Goal: Check status: Check status

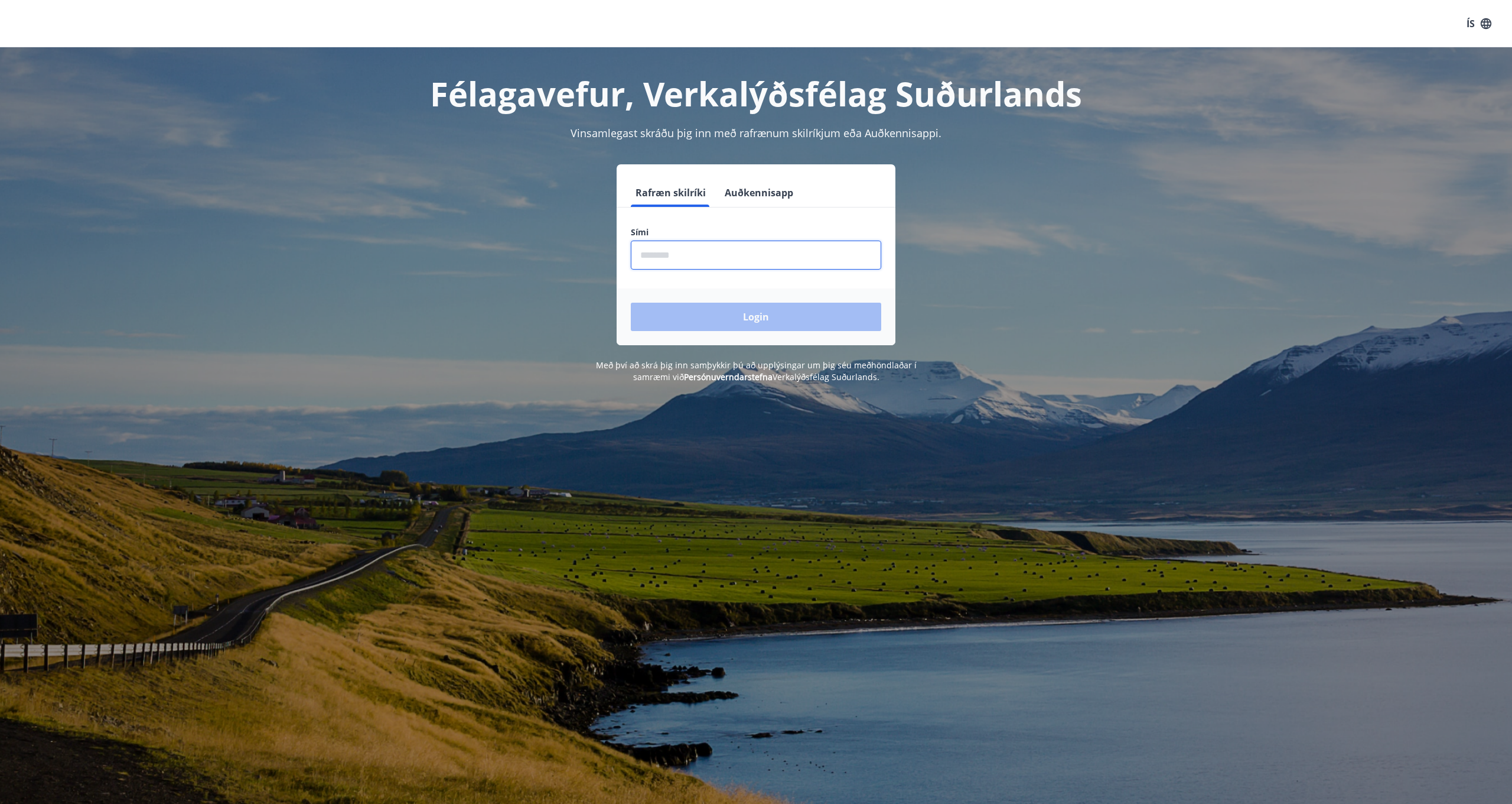
click at [768, 256] on input "phone" at bounding box center [756, 255] width 250 height 29
type input "********"
click at [775, 315] on button "Login" at bounding box center [756, 316] width 250 height 28
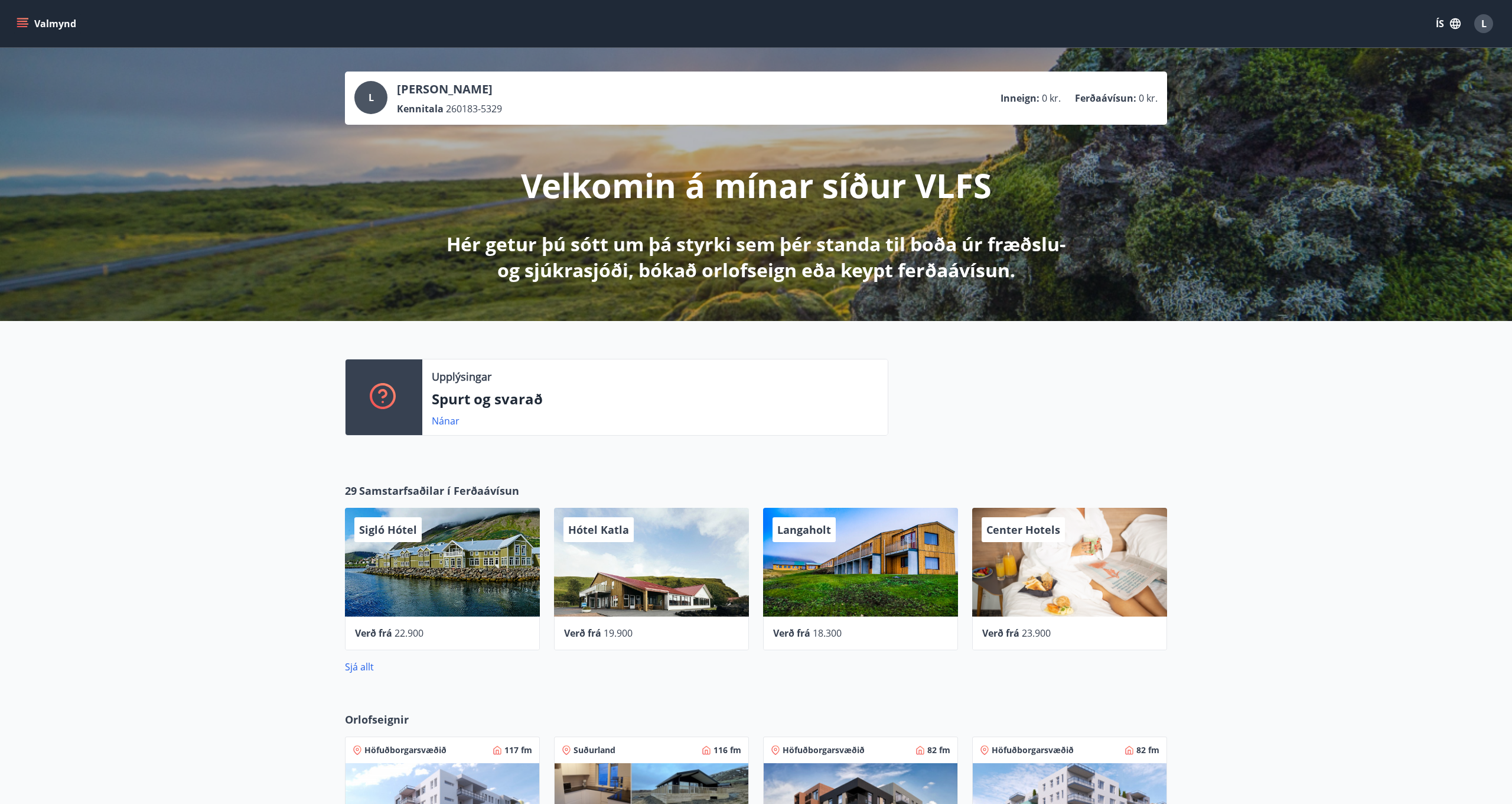
click at [1448, 22] on button "ÍS" at bounding box center [1448, 23] width 38 height 21
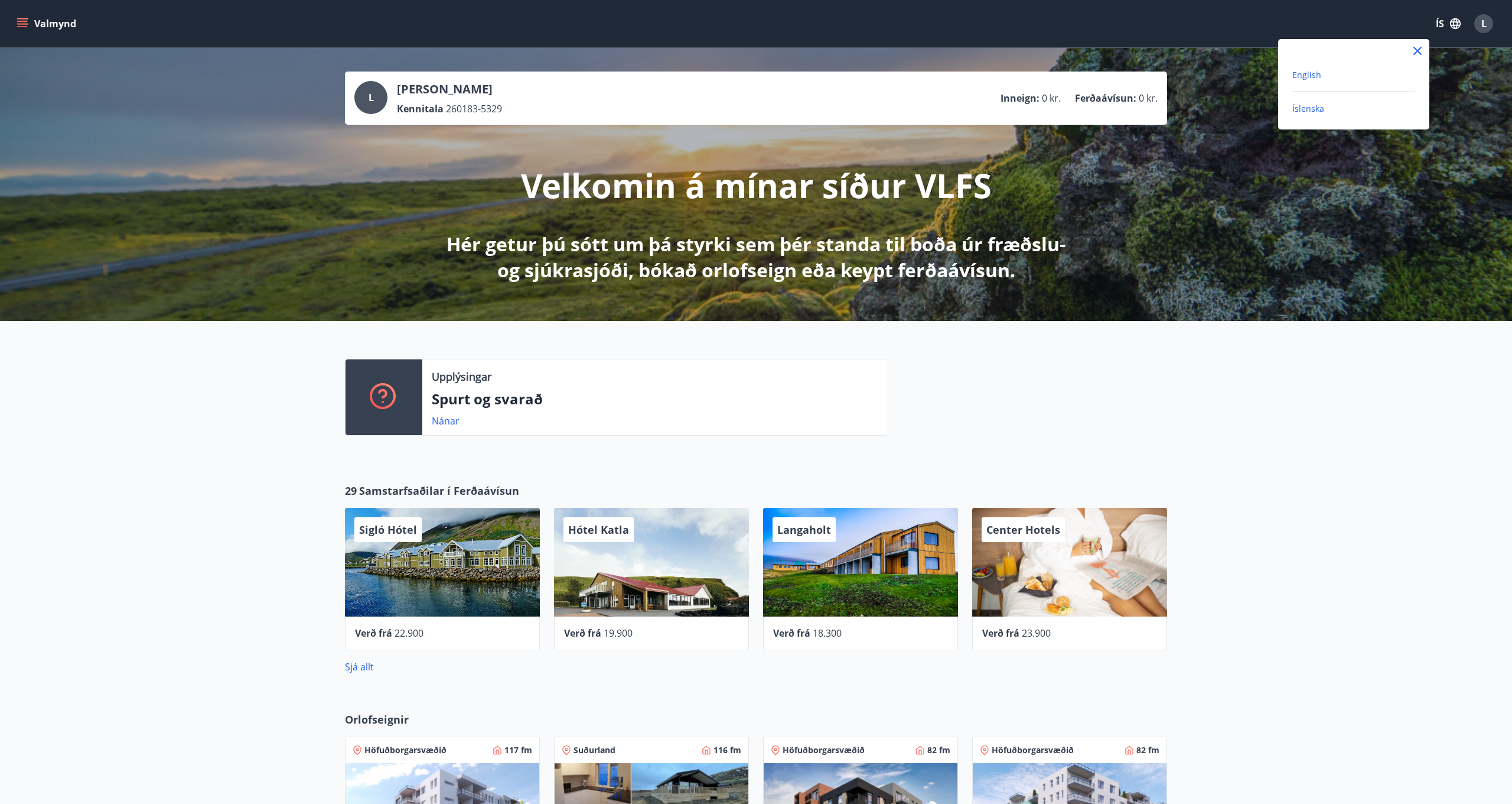
click at [1309, 74] on span "English" at bounding box center [1307, 75] width 29 height 11
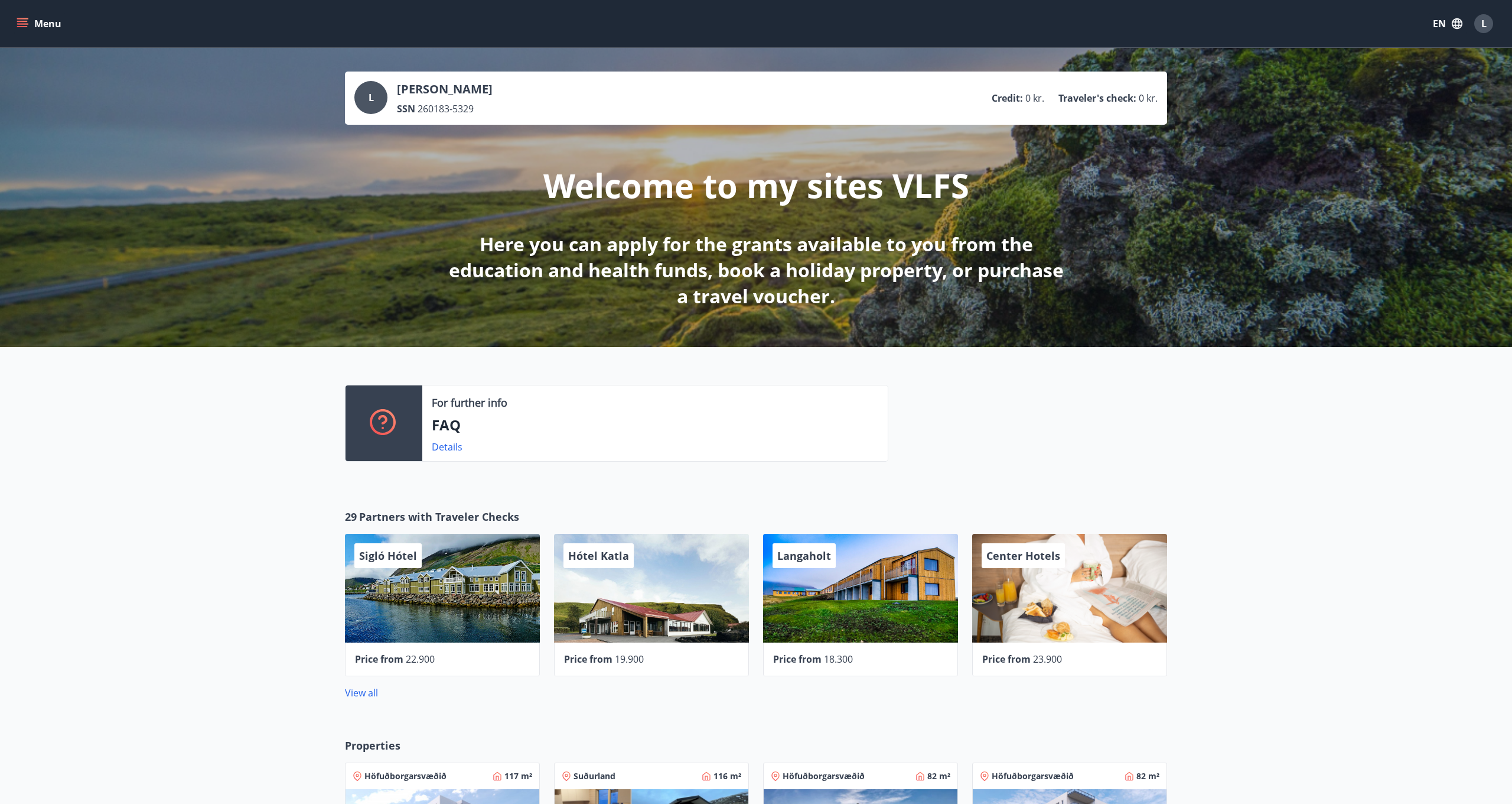
click at [26, 24] on icon "menu" at bounding box center [23, 23] width 13 height 1
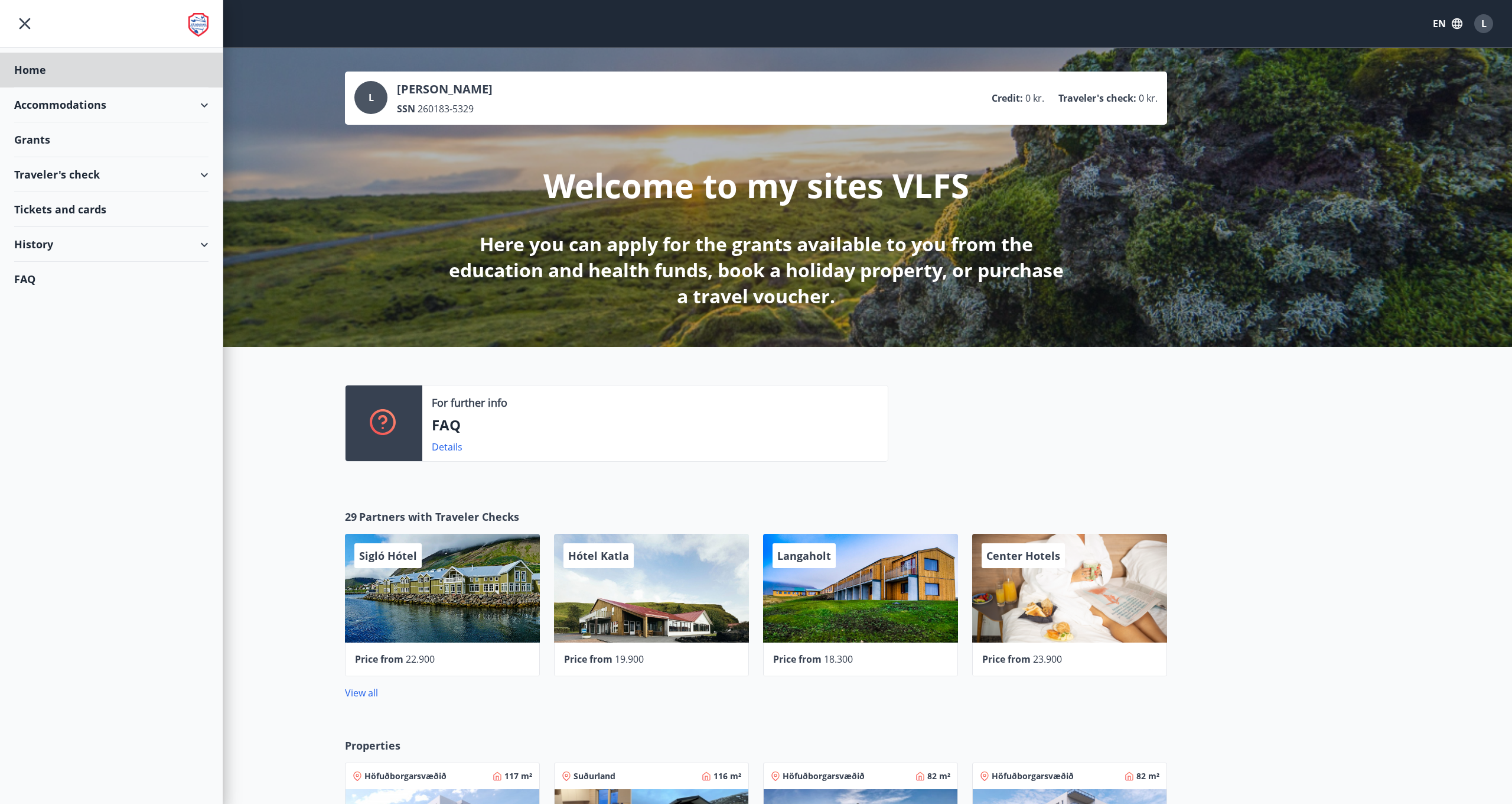
click at [52, 136] on div "Grants" at bounding box center [112, 139] width 195 height 35
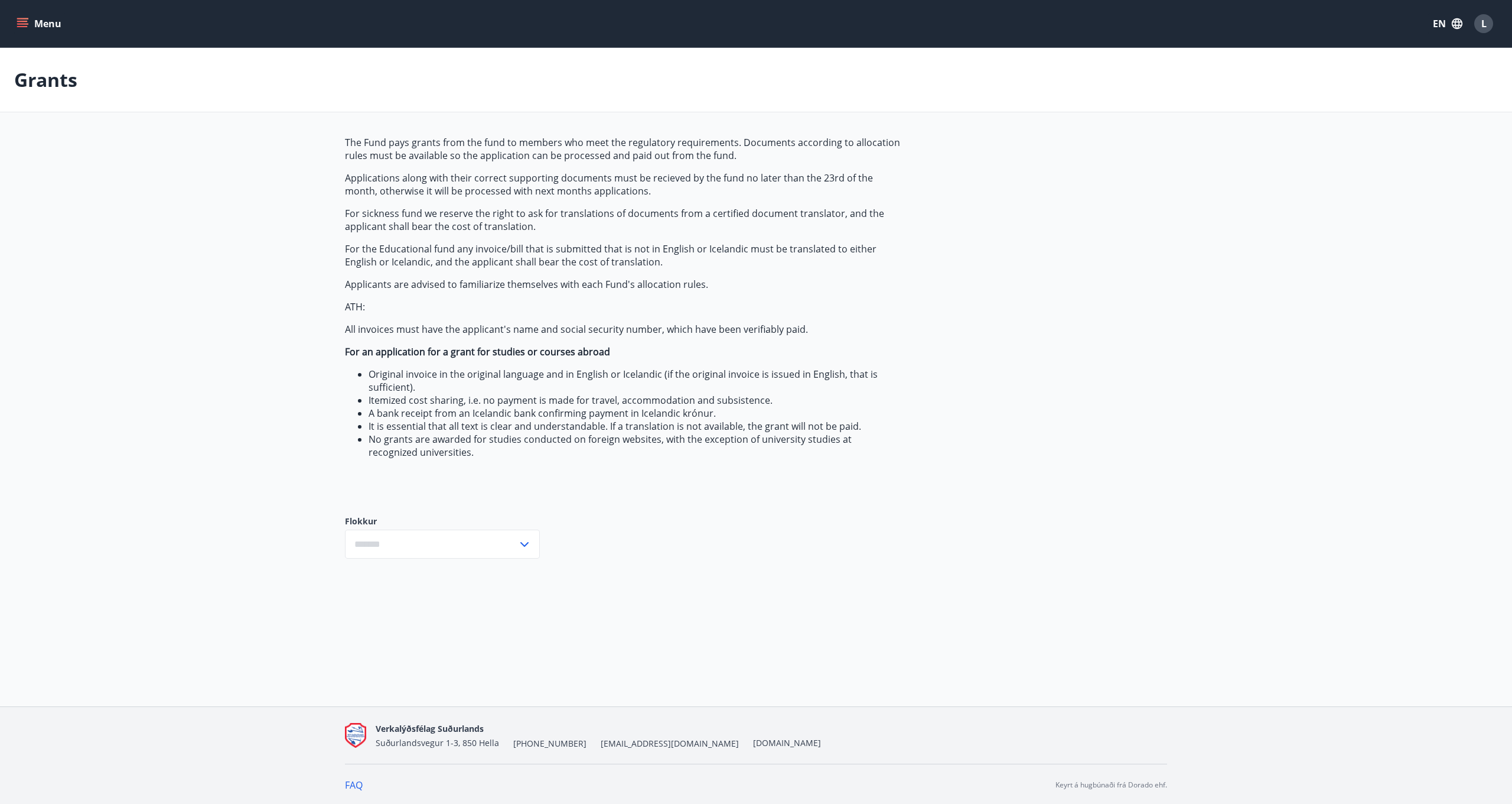
type input "***"
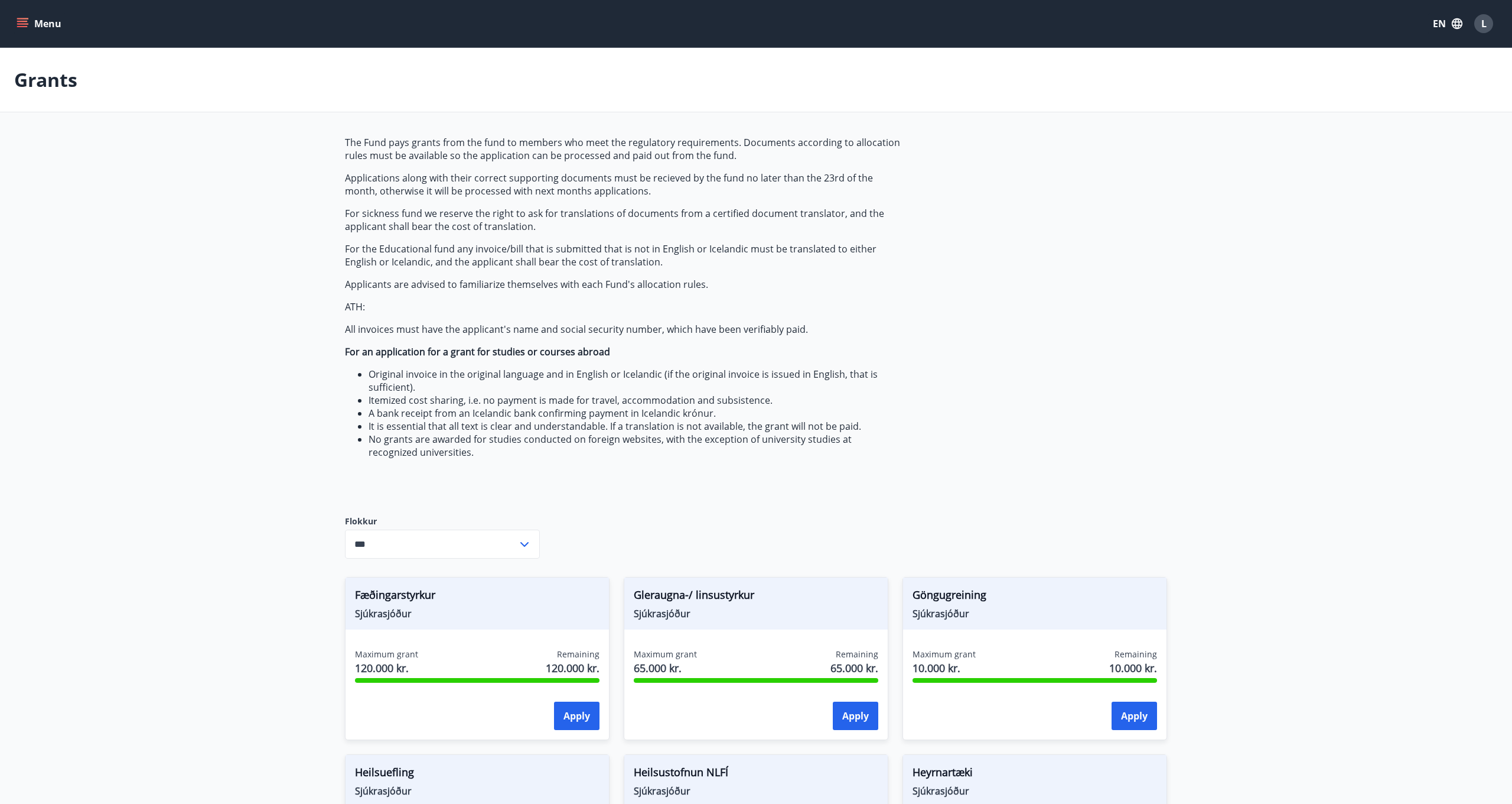
click at [419, 547] on input "***" at bounding box center [431, 544] width 172 height 29
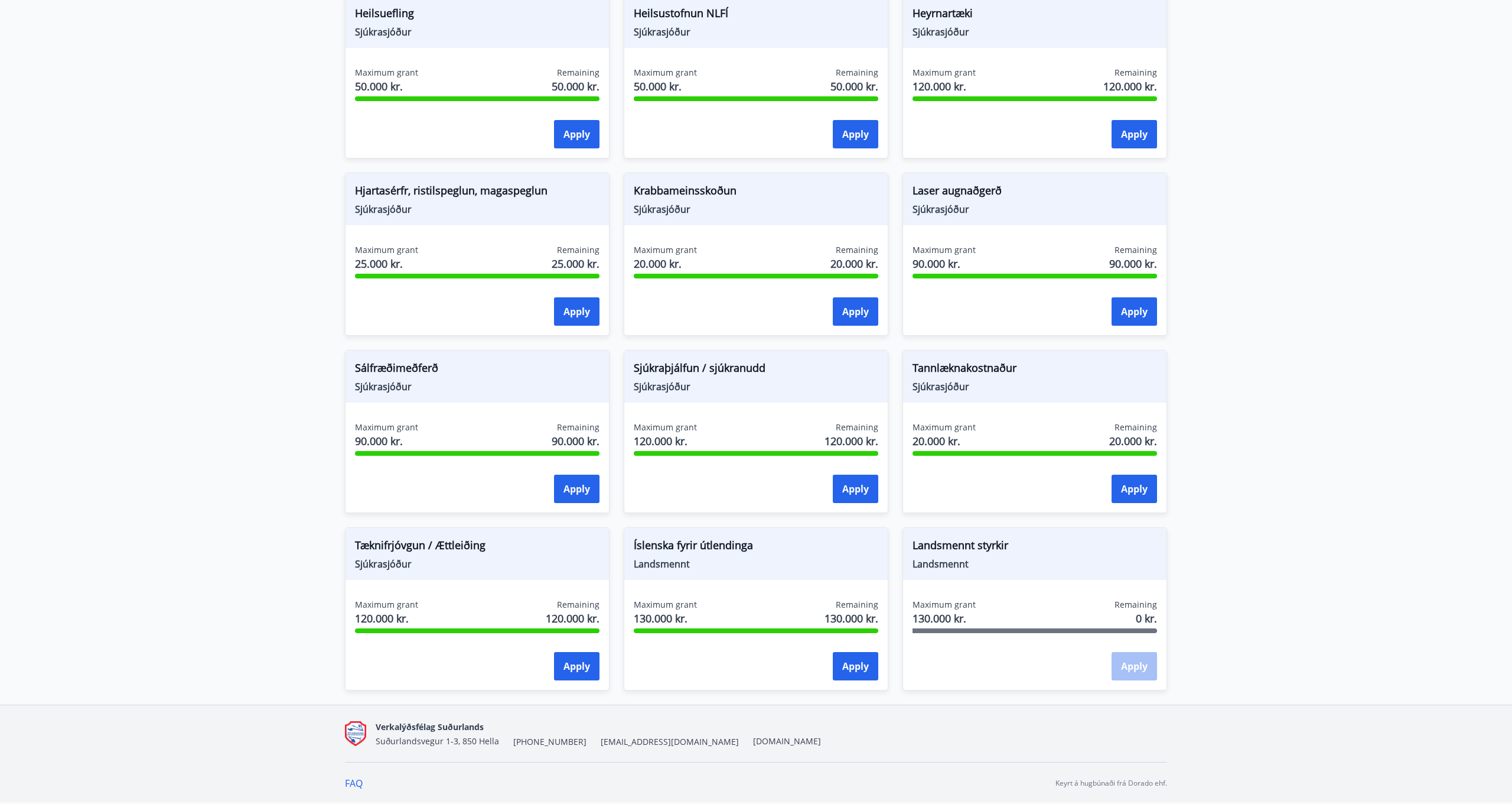
scroll to position [759, 0]
click at [844, 666] on button "Apply" at bounding box center [855, 666] width 46 height 28
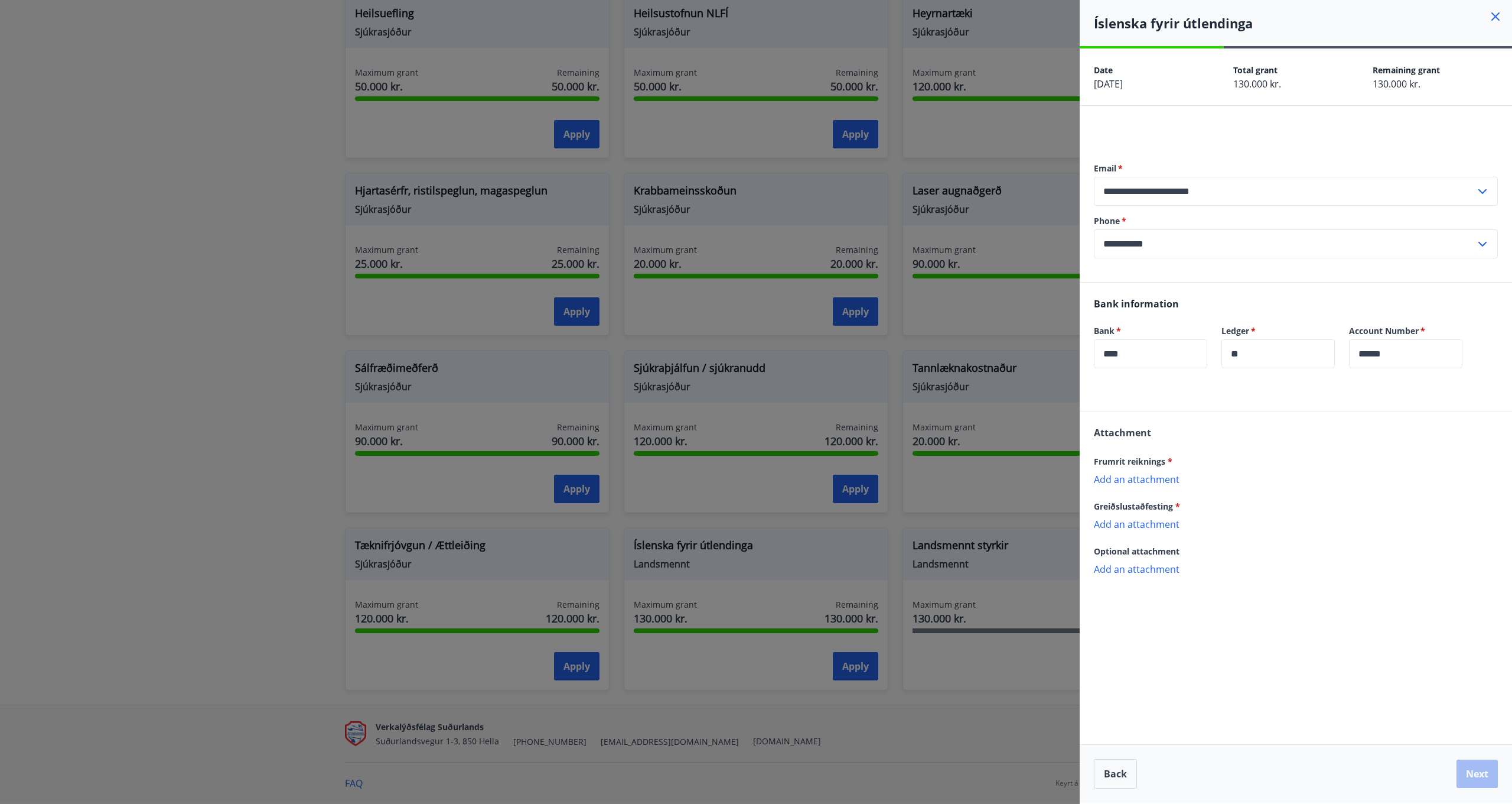
click at [1496, 17] on icon at bounding box center [1495, 17] width 2 height 2
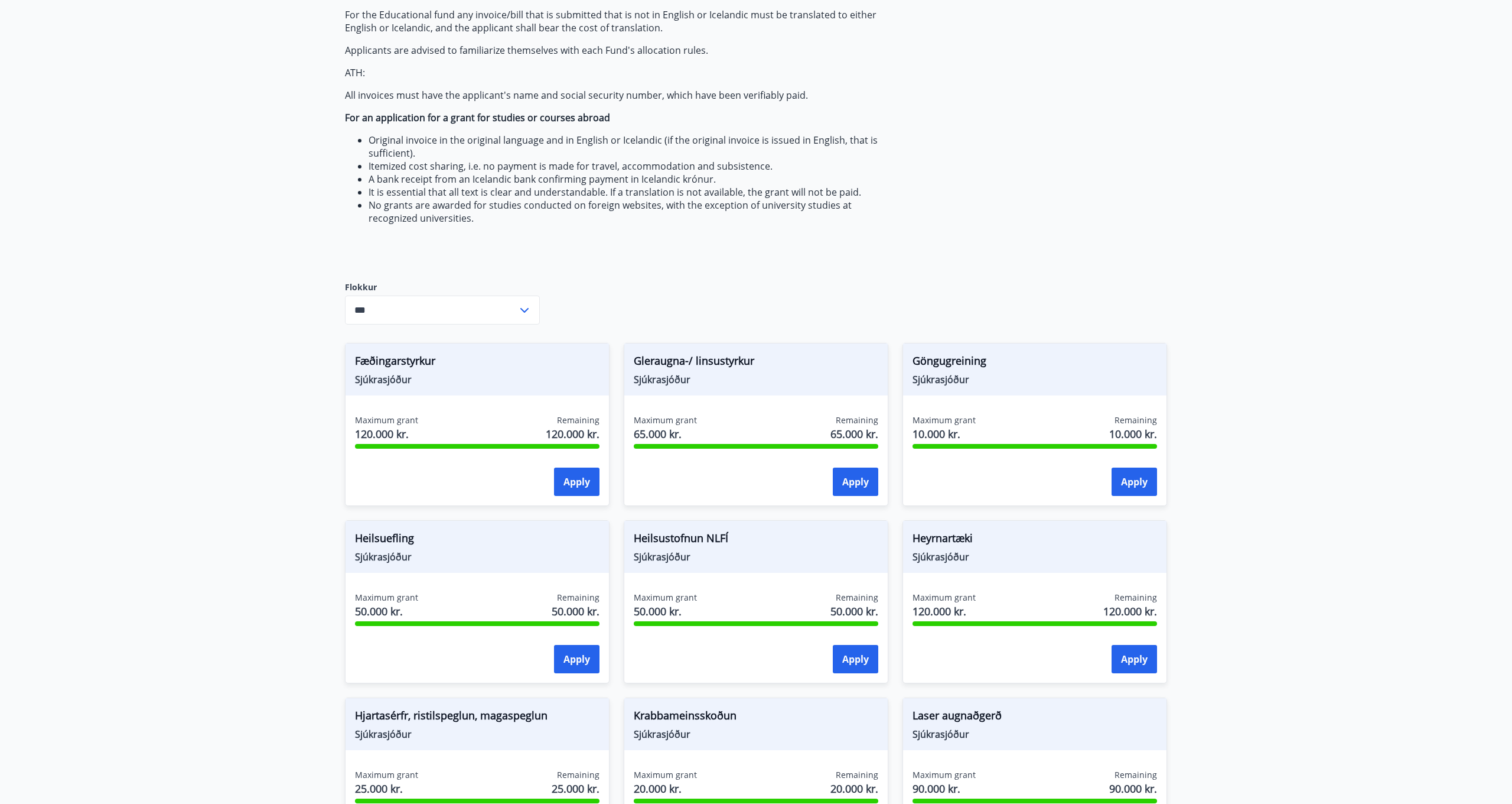
scroll to position [241, 0]
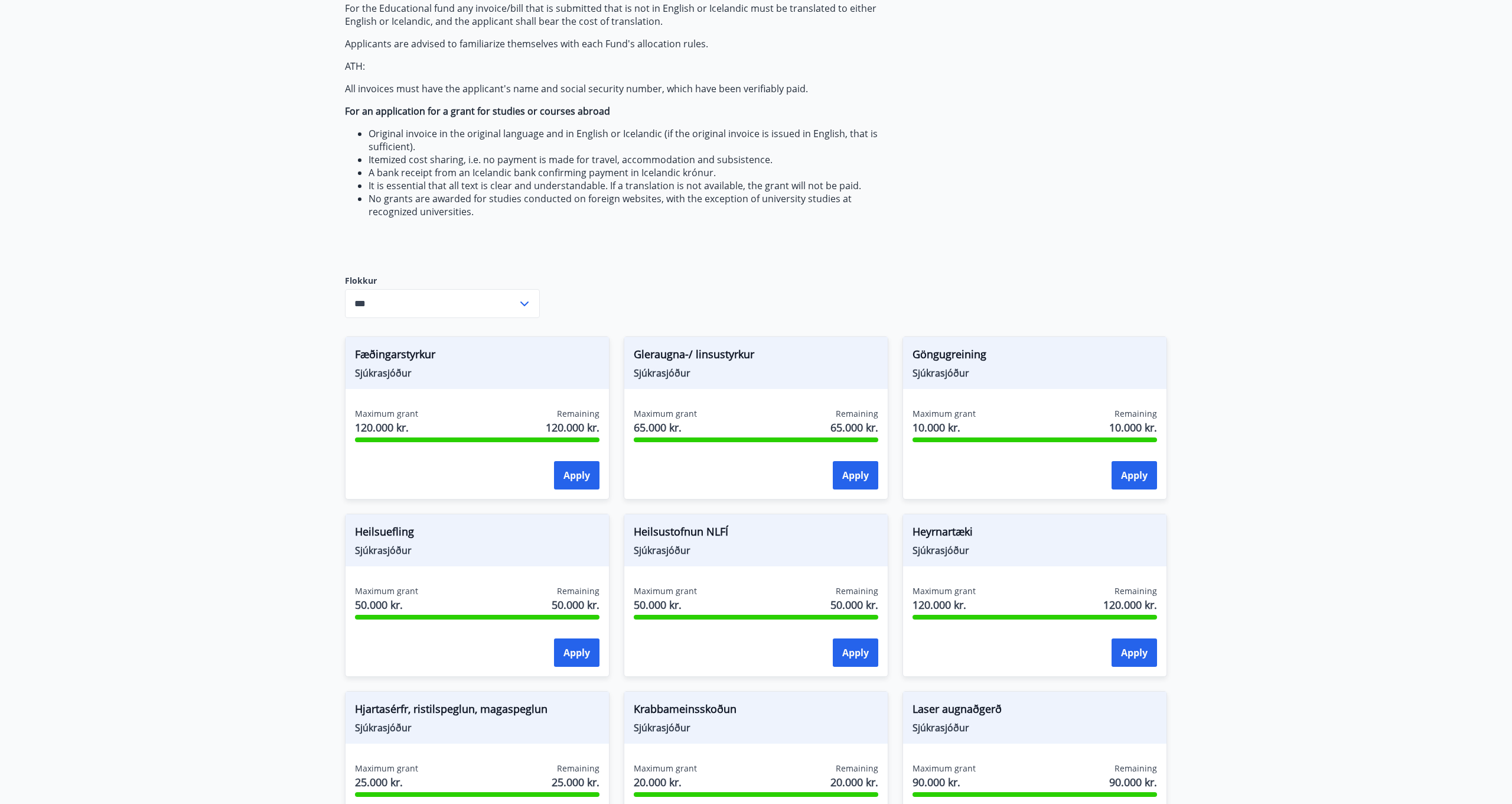
click at [521, 302] on icon at bounding box center [524, 304] width 8 height 5
click at [521, 302] on icon at bounding box center [524, 304] width 14 height 14
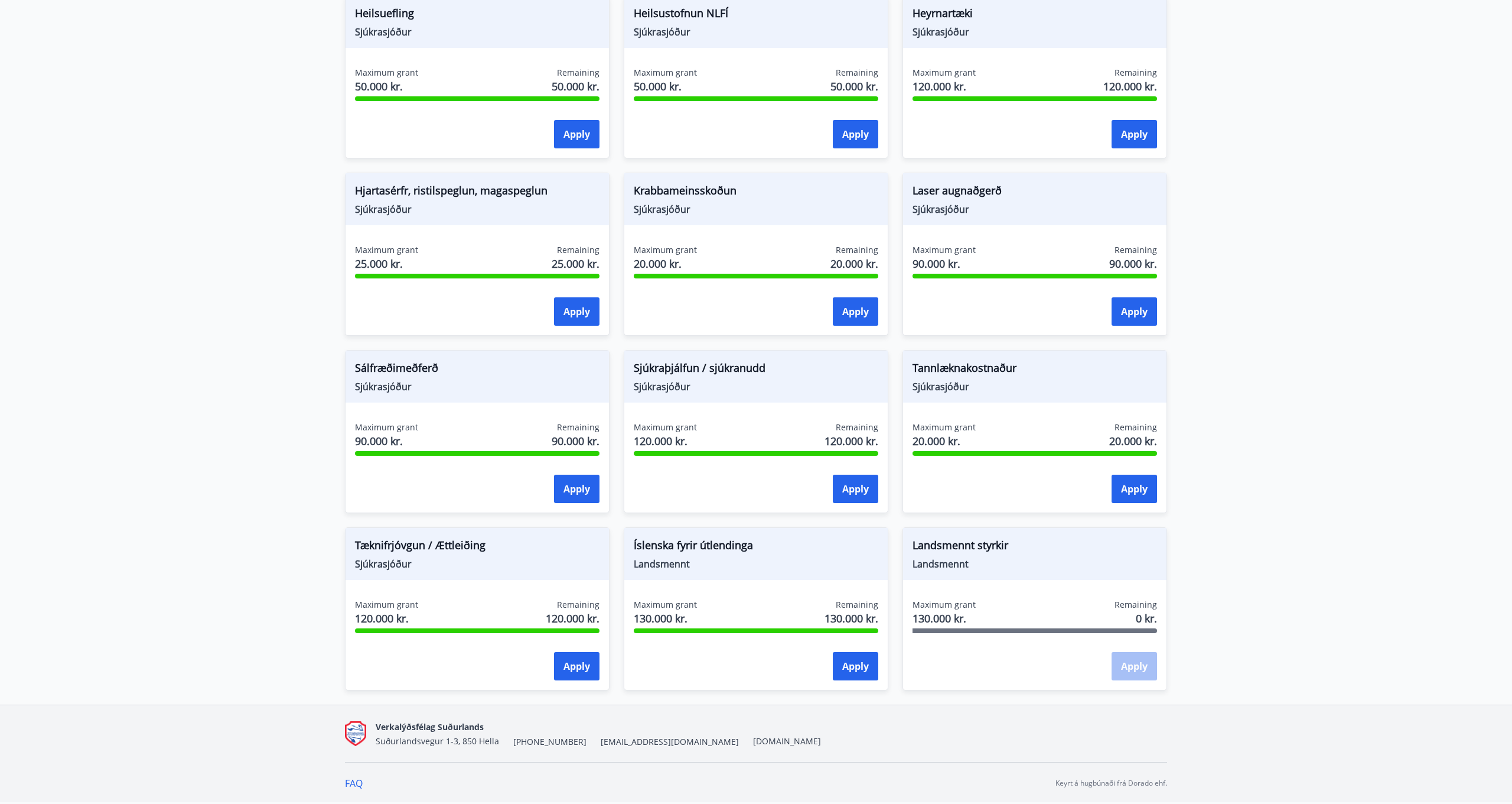
scroll to position [759, 0]
drag, startPoint x: 718, startPoint y: 543, endPoint x: 696, endPoint y: 547, distance: 22.4
click at [717, 543] on span "Íslenska fyrir útlendinga" at bounding box center [756, 547] width 245 height 20
click at [673, 563] on span "Landsmennt" at bounding box center [756, 564] width 245 height 13
click at [850, 659] on button "Apply" at bounding box center [855, 666] width 46 height 28
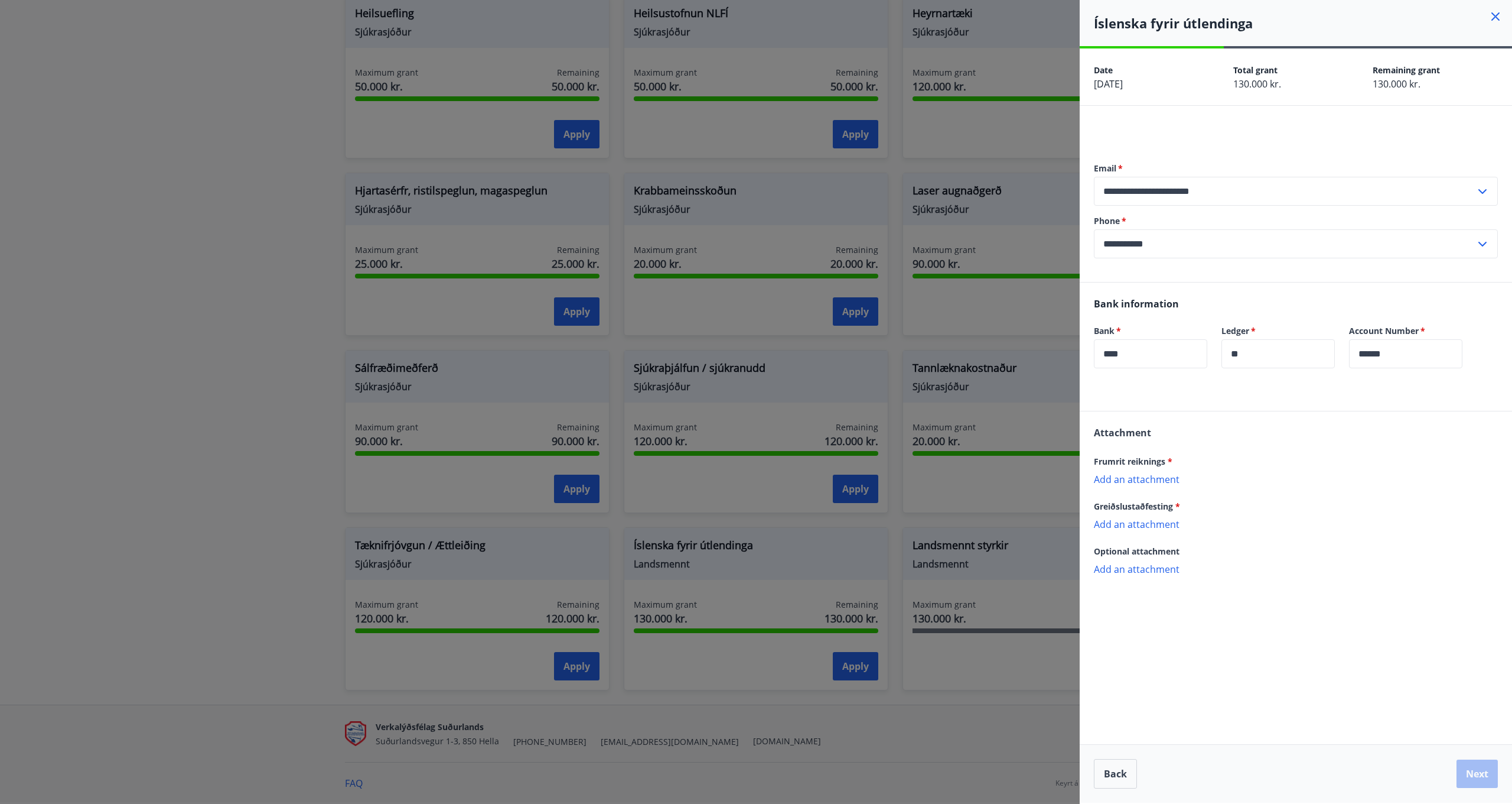
click at [1496, 17] on icon at bounding box center [1495, 17] width 8 height 8
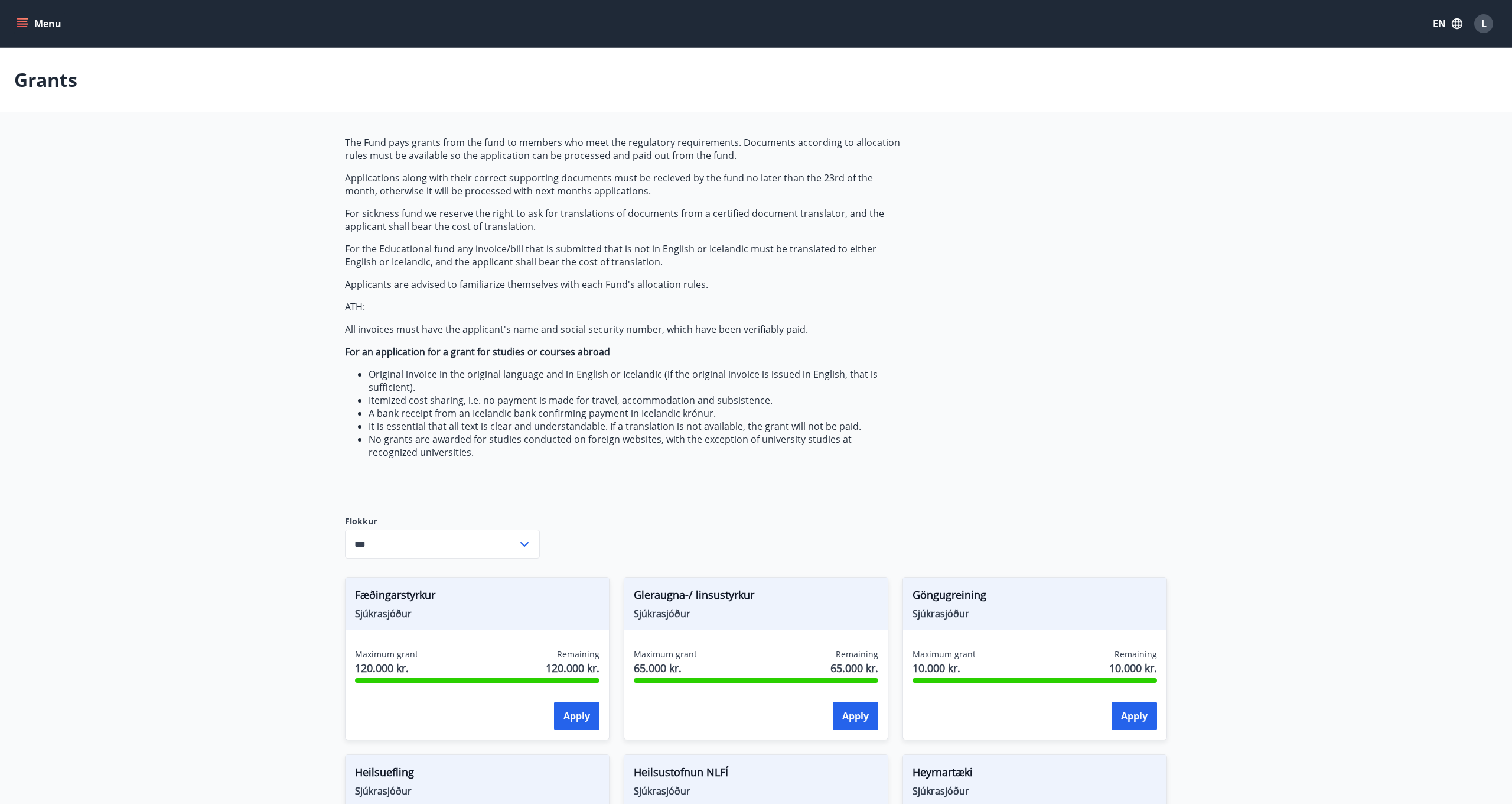
scroll to position [0, 0]
click at [28, 22] on button "Menu" at bounding box center [40, 23] width 52 height 21
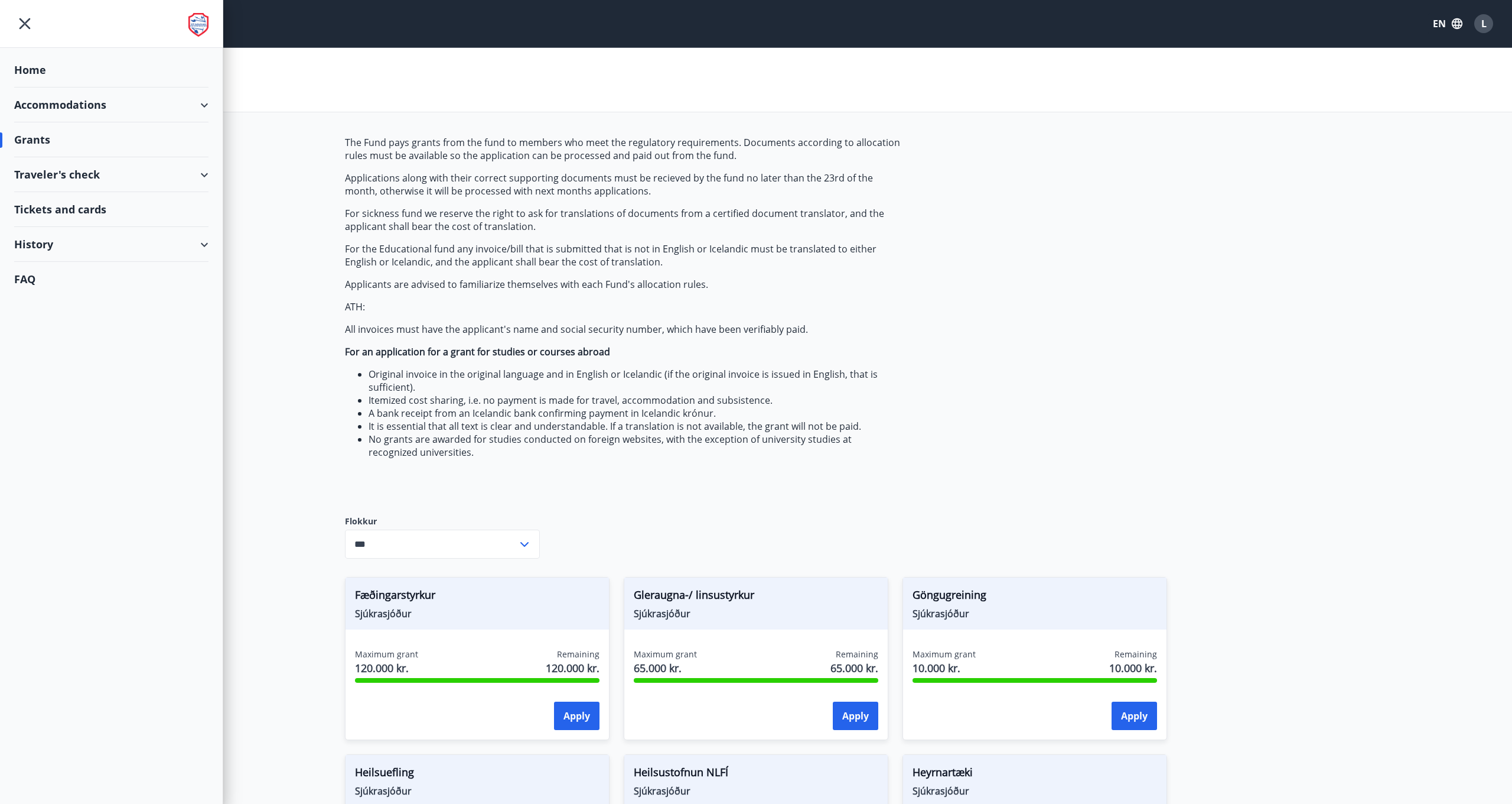
click at [103, 246] on div "History" at bounding box center [112, 244] width 195 height 35
click at [48, 398] on div "Grant history" at bounding box center [111, 398] width 175 height 25
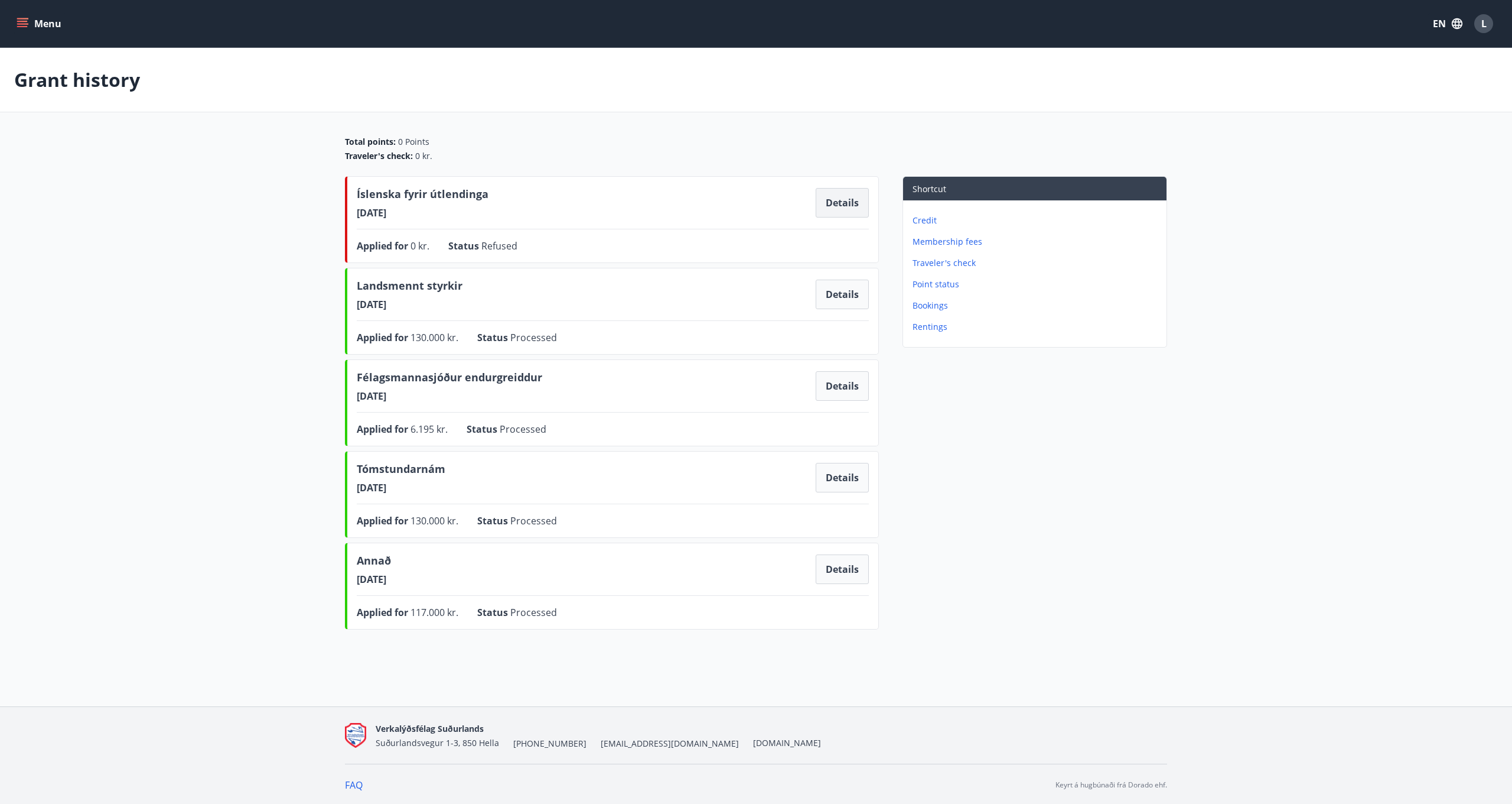
click at [830, 198] on button "Details" at bounding box center [842, 202] width 53 height 30
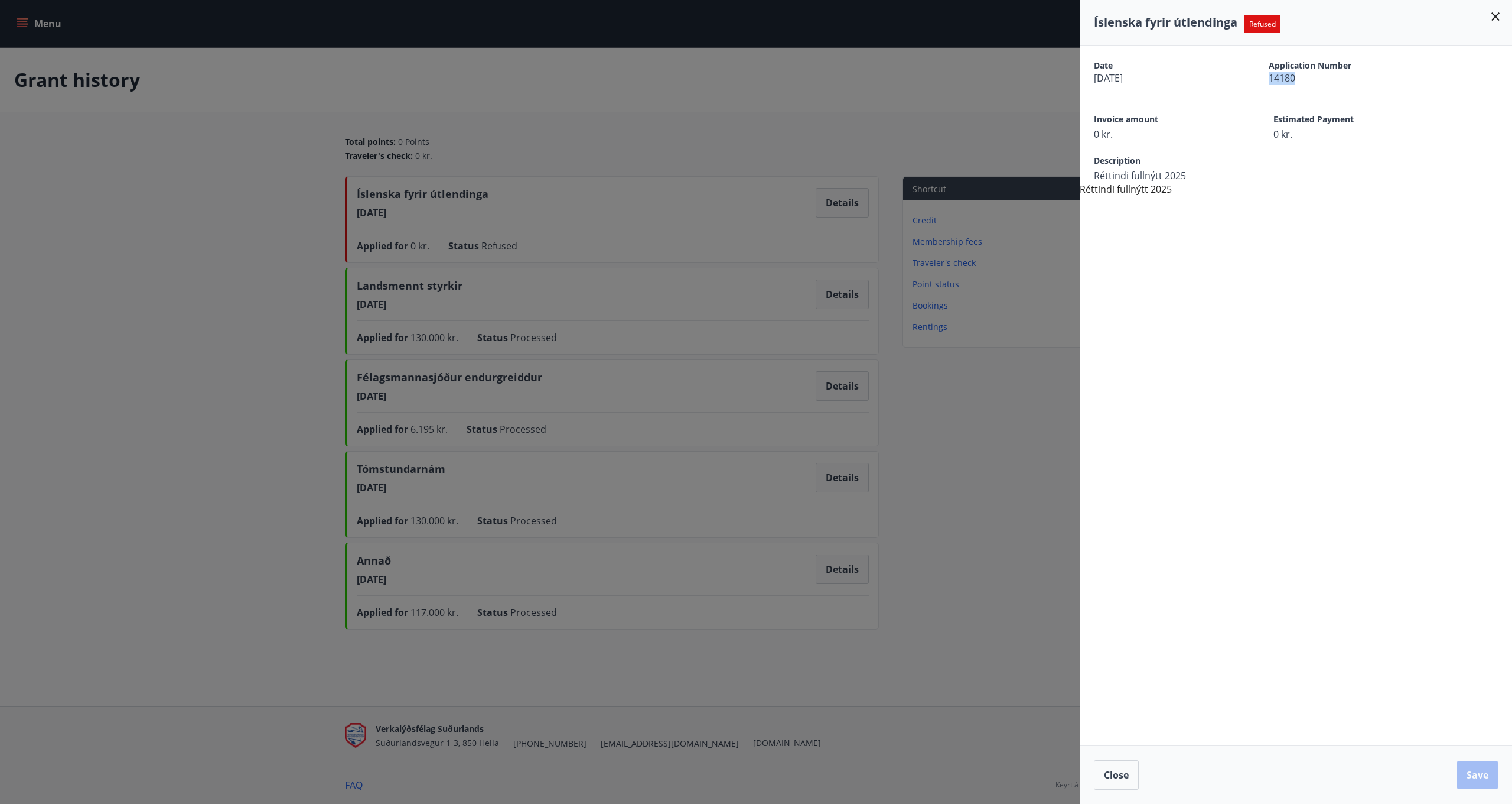
drag, startPoint x: 1302, startPoint y: 77, endPoint x: 1325, endPoint y: 77, distance: 23.0
click at [1325, 77] on span "14180" at bounding box center [1335, 78] width 134 height 13
click at [833, 109] on div at bounding box center [756, 402] width 1512 height 804
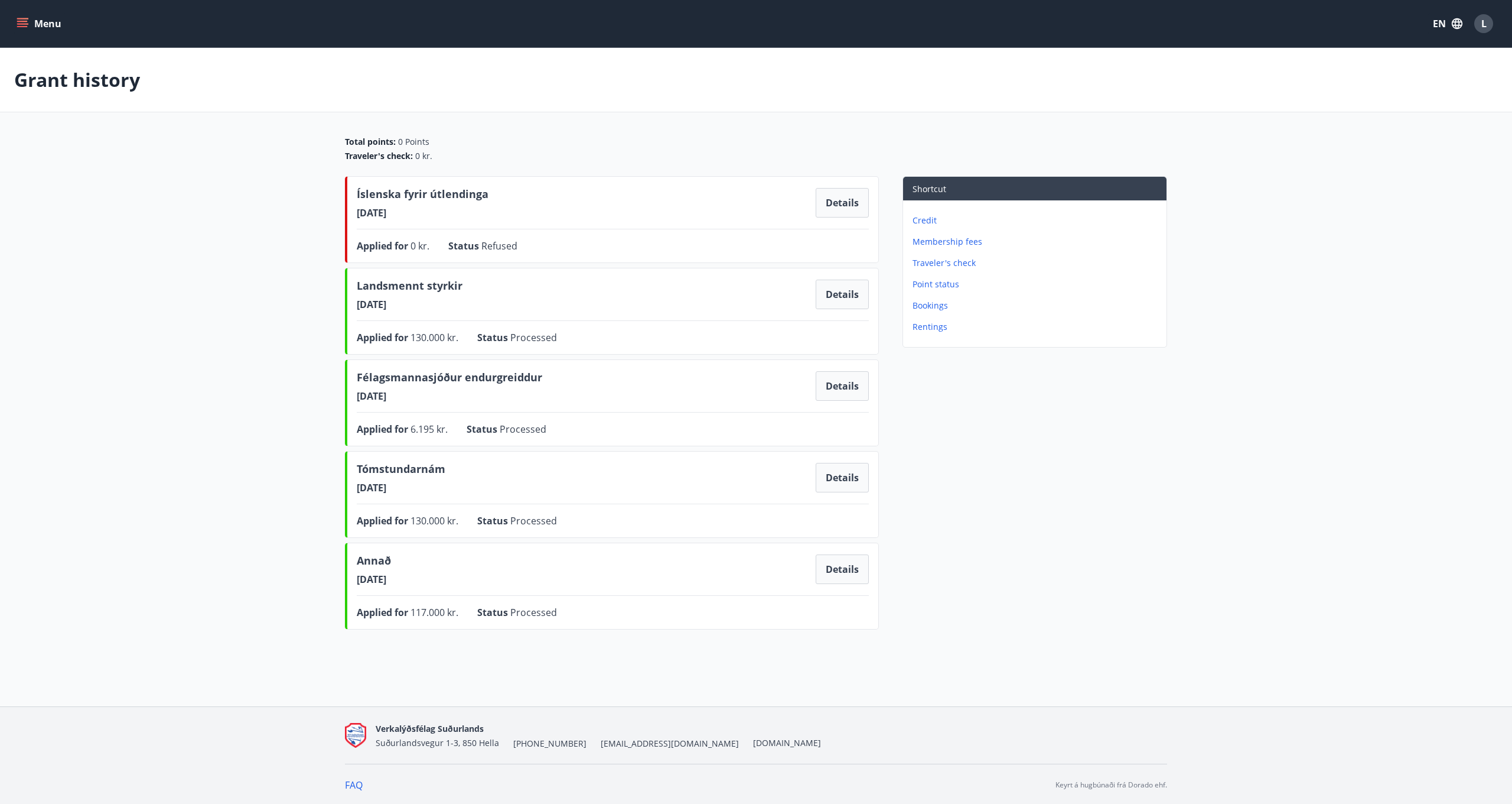
click at [931, 323] on p "Rentings" at bounding box center [1037, 326] width 249 height 12
click at [845, 205] on button "Details" at bounding box center [842, 202] width 53 height 30
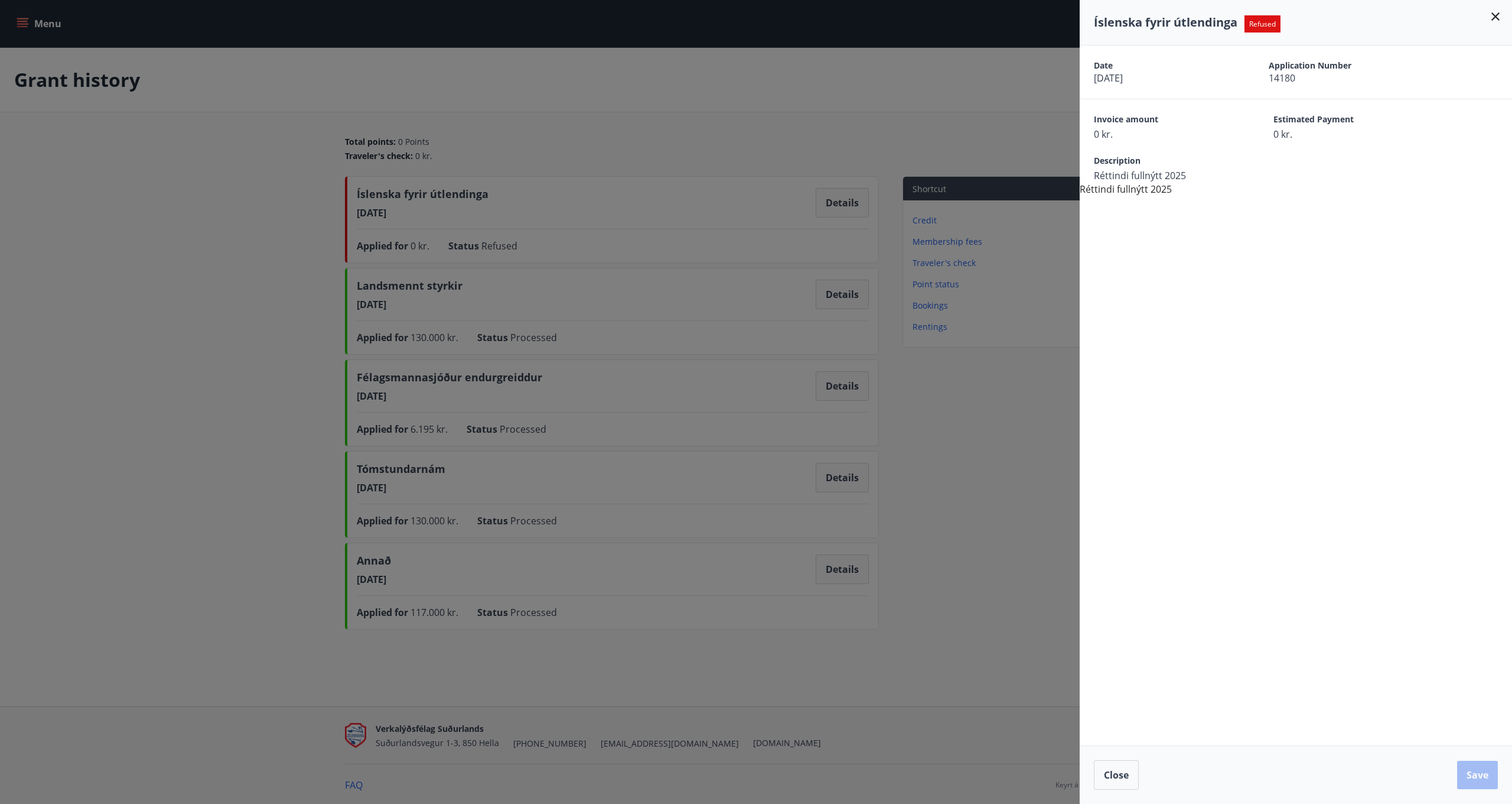
click at [841, 112] on div at bounding box center [756, 402] width 1512 height 804
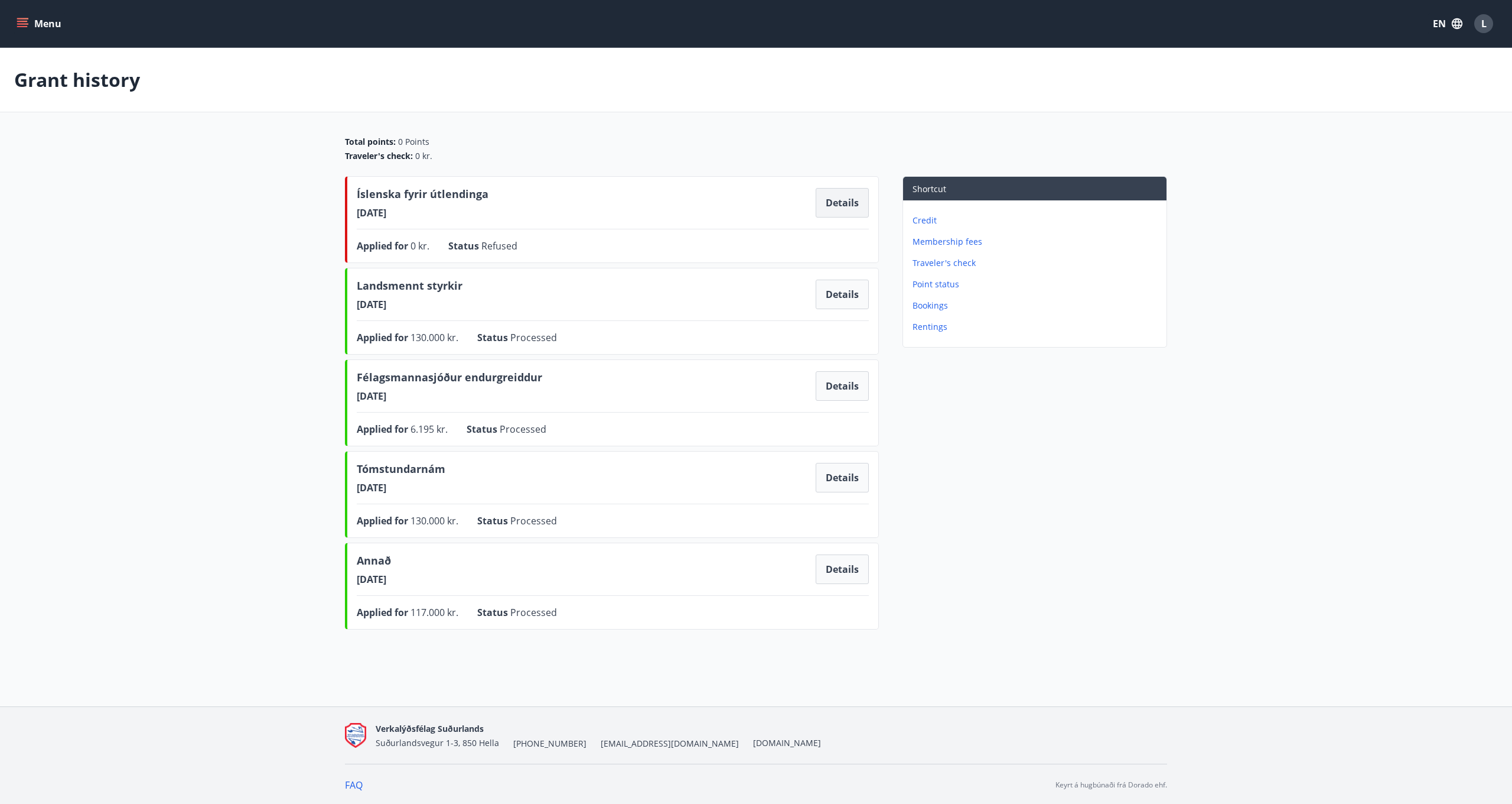
click at [864, 200] on button "Details" at bounding box center [842, 202] width 53 height 30
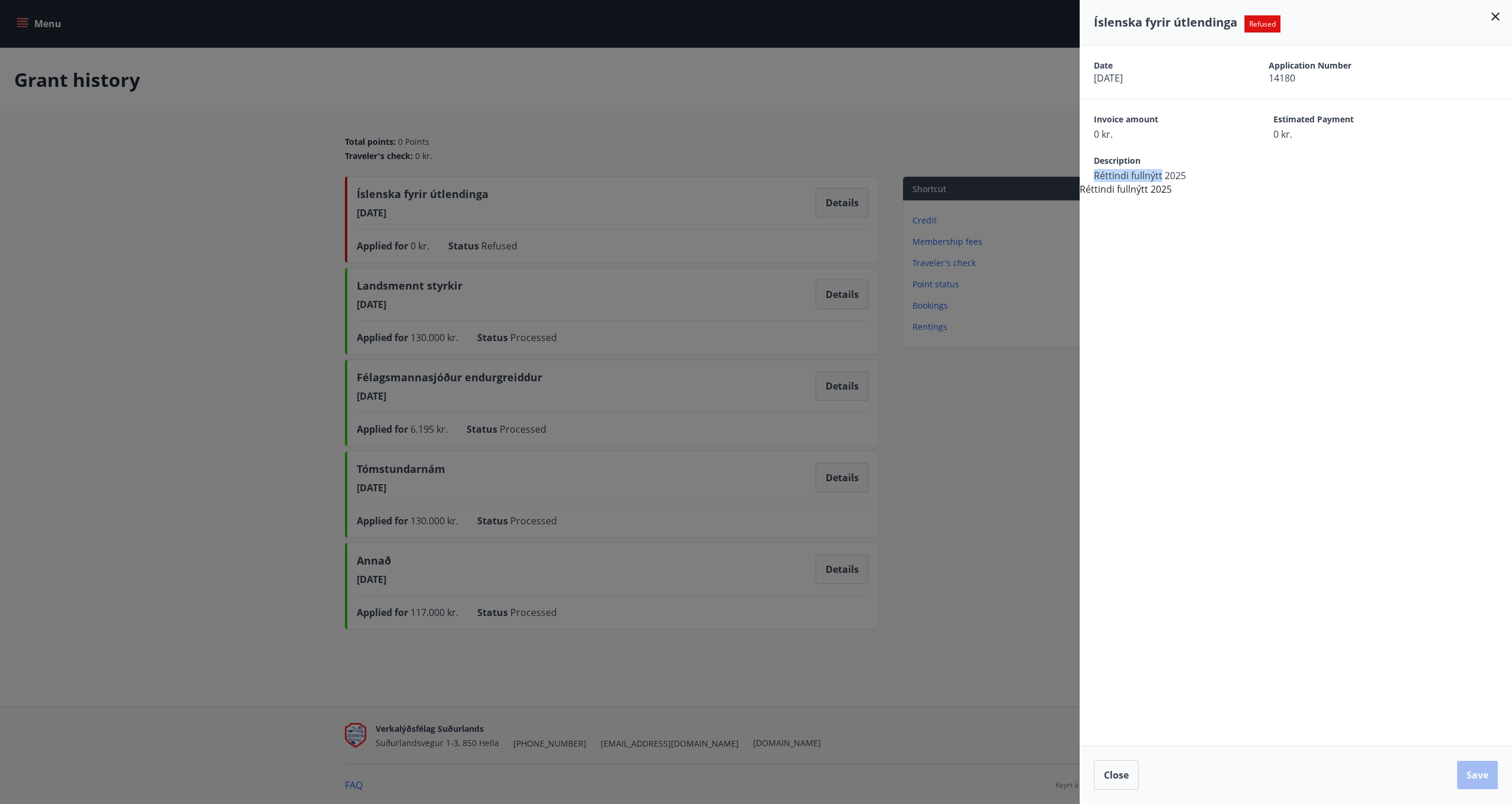
drag, startPoint x: 1096, startPoint y: 175, endPoint x: 1162, endPoint y: 173, distance: 66.0
click at [1162, 173] on span "Réttindi fullnýtt 2025" at bounding box center [1163, 175] width 138 height 13
copy span "Réttindi fullnýtt"
